Goal: Task Accomplishment & Management: Use online tool/utility

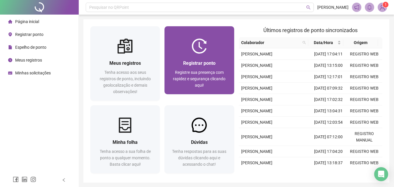
click at [211, 63] on span "Registrar ponto" at bounding box center [199, 63] width 32 height 6
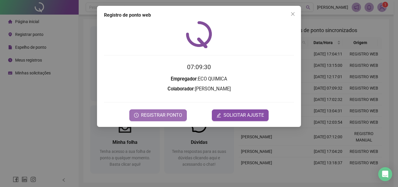
click at [159, 116] on span "REGISTRAR PONTO" at bounding box center [161, 115] width 41 height 7
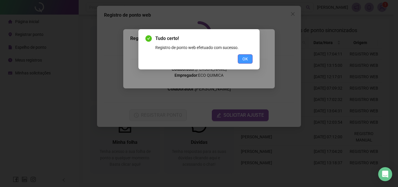
click at [245, 60] on span "OK" at bounding box center [246, 59] width 6 height 6
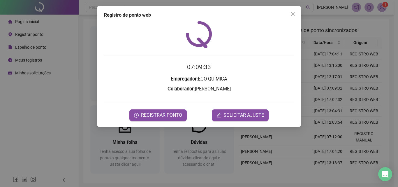
click at [382, 8] on div "Registro de ponto web 07:09:33 Empregador : ECO QUIMICA Colaborador : RIBAMAR R…" at bounding box center [199, 93] width 398 height 187
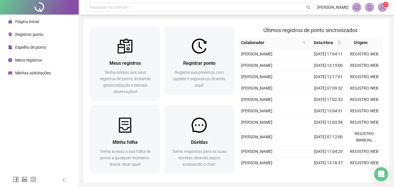
click at [382, 8] on img at bounding box center [382, 7] width 9 height 9
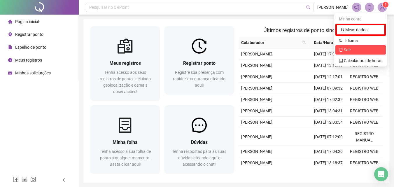
click at [365, 49] on span "Sair" at bounding box center [360, 50] width 43 height 6
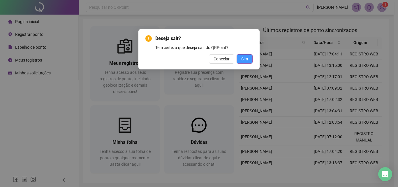
click at [242, 60] on span "Sim" at bounding box center [245, 59] width 7 height 6
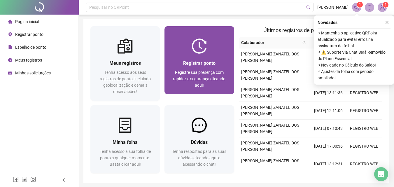
click at [206, 50] on img at bounding box center [199, 46] width 15 height 15
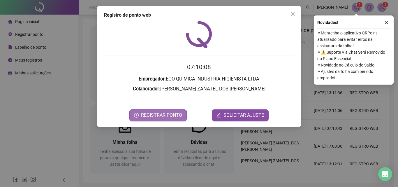
click at [176, 112] on span "REGISTRAR PONTO" at bounding box center [161, 115] width 41 height 7
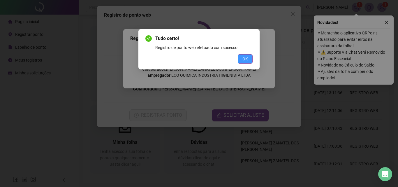
click at [244, 57] on span "OK" at bounding box center [246, 59] width 6 height 6
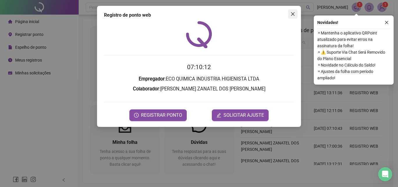
click at [293, 12] on icon "close" at bounding box center [293, 14] width 5 height 5
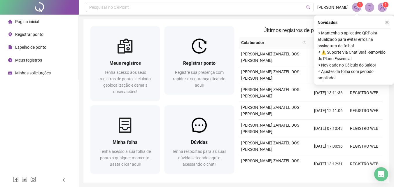
click at [380, 6] on img at bounding box center [382, 7] width 9 height 9
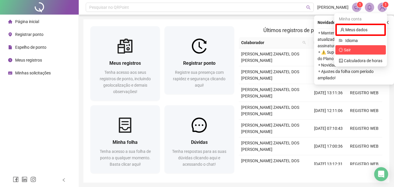
click at [342, 52] on icon "logout" at bounding box center [341, 50] width 4 height 4
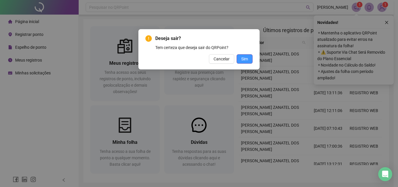
click at [244, 56] on span "Sim" at bounding box center [245, 59] width 7 height 6
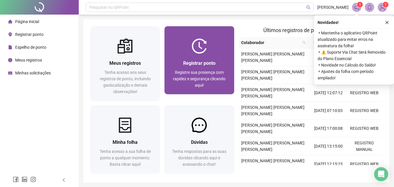
click at [202, 53] on img at bounding box center [199, 46] width 15 height 15
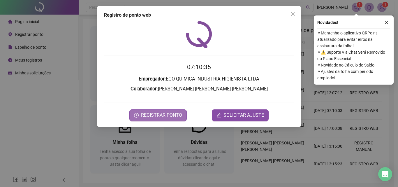
click at [182, 113] on span "REGISTRAR PONTO" at bounding box center [161, 115] width 41 height 7
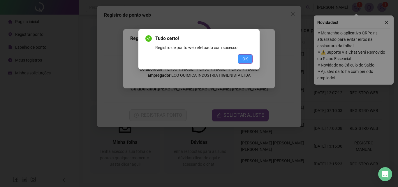
click at [241, 60] on button "OK" at bounding box center [245, 58] width 15 height 9
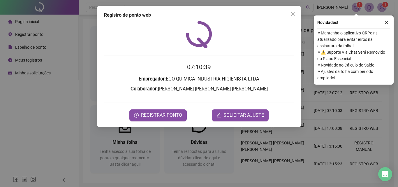
click at [382, 7] on div "Registro de ponto web 07:10:39 Empregador : ECO QUIMICA INDUSTRIA HIGIENISTA LT…" at bounding box center [199, 93] width 398 height 187
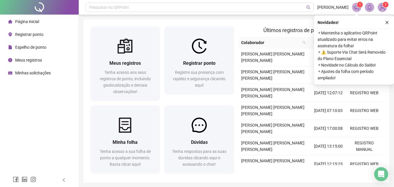
click at [382, 7] on img at bounding box center [382, 7] width 9 height 9
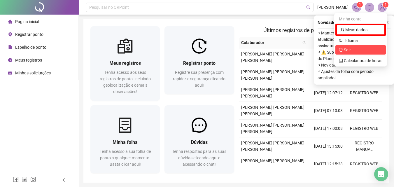
click at [349, 50] on span "Sair" at bounding box center [347, 50] width 7 height 5
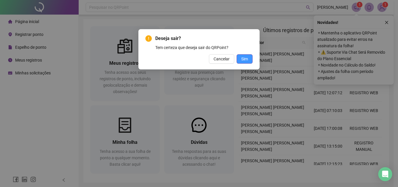
click at [247, 57] on span "Sim" at bounding box center [245, 59] width 7 height 6
